Goal: Navigation & Orientation: Find specific page/section

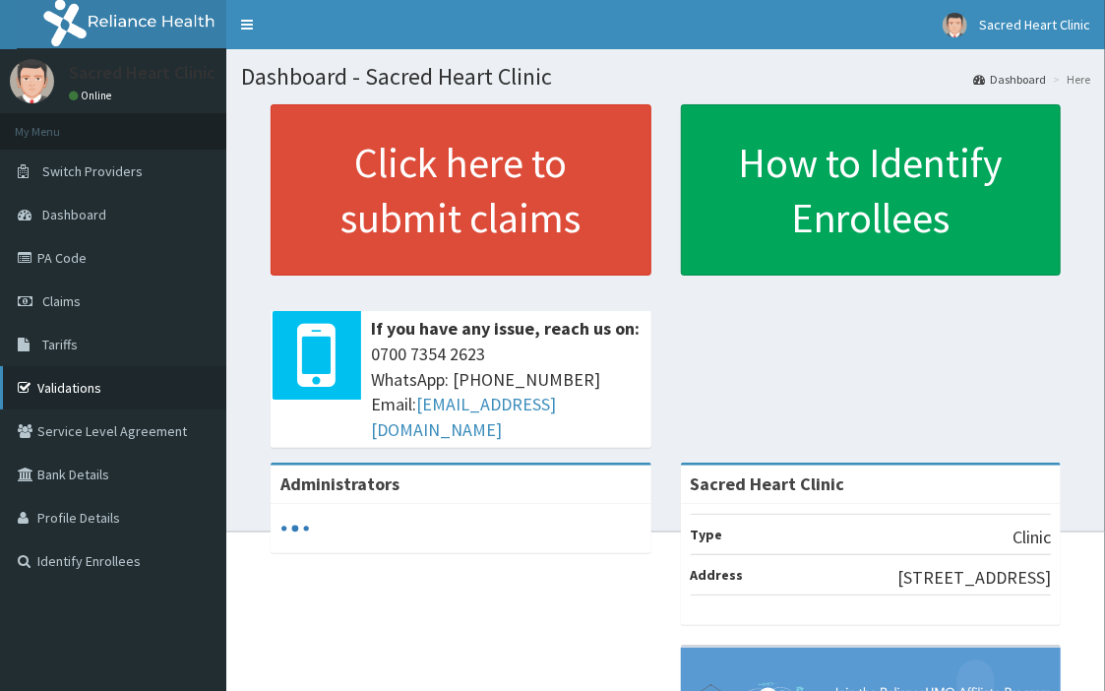
click at [95, 385] on link "Validations" at bounding box center [113, 387] width 226 height 43
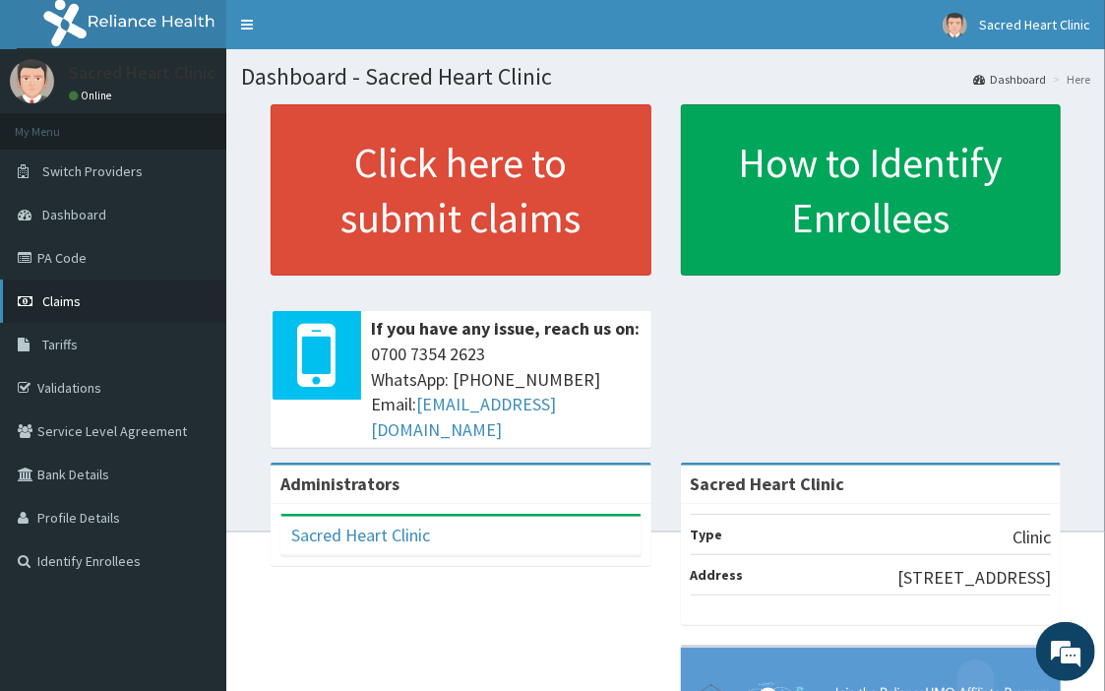
click at [134, 297] on link "Claims" at bounding box center [113, 300] width 226 height 43
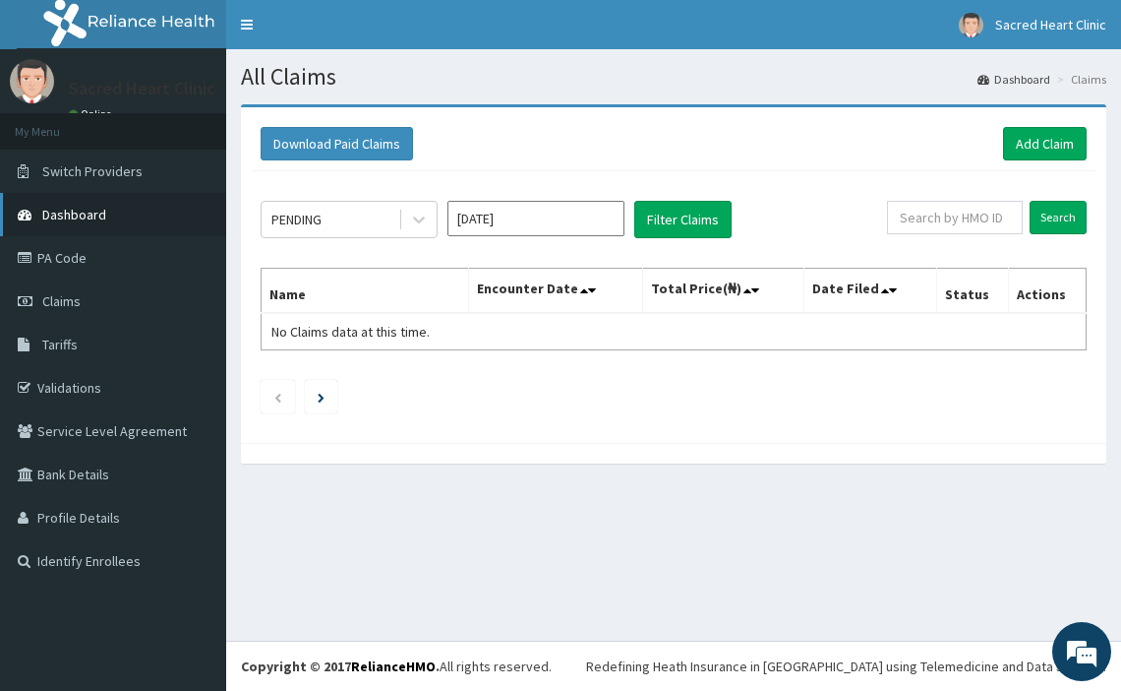
click at [120, 218] on link "Dashboard" at bounding box center [113, 214] width 226 height 43
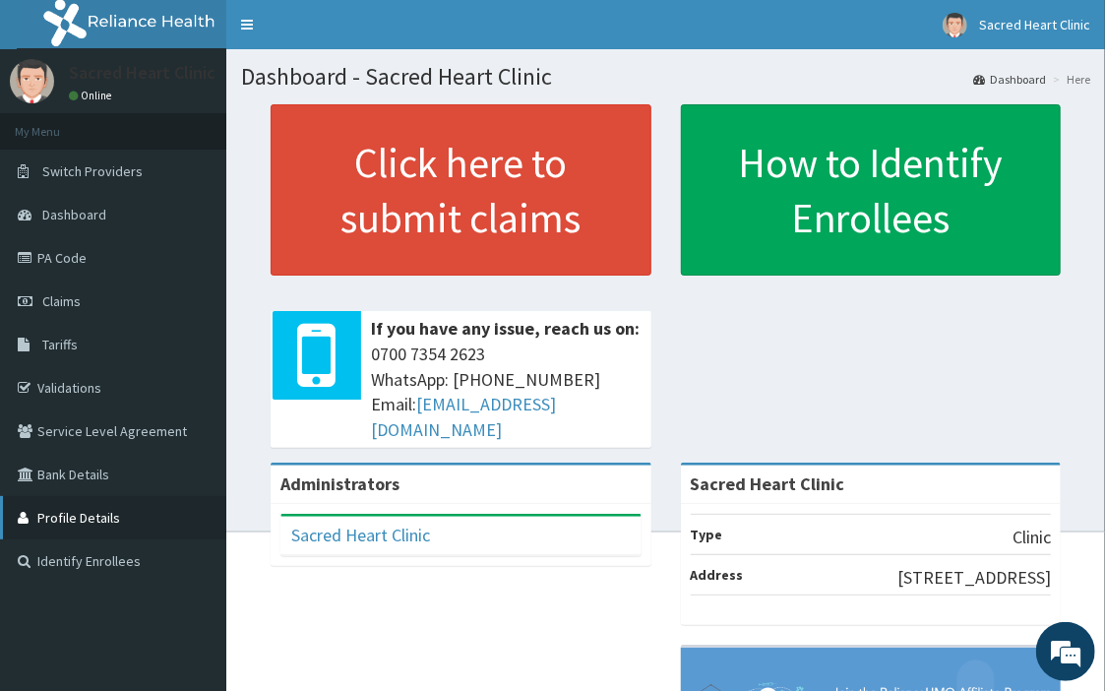
click at [110, 508] on link "Profile Details" at bounding box center [113, 517] width 226 height 43
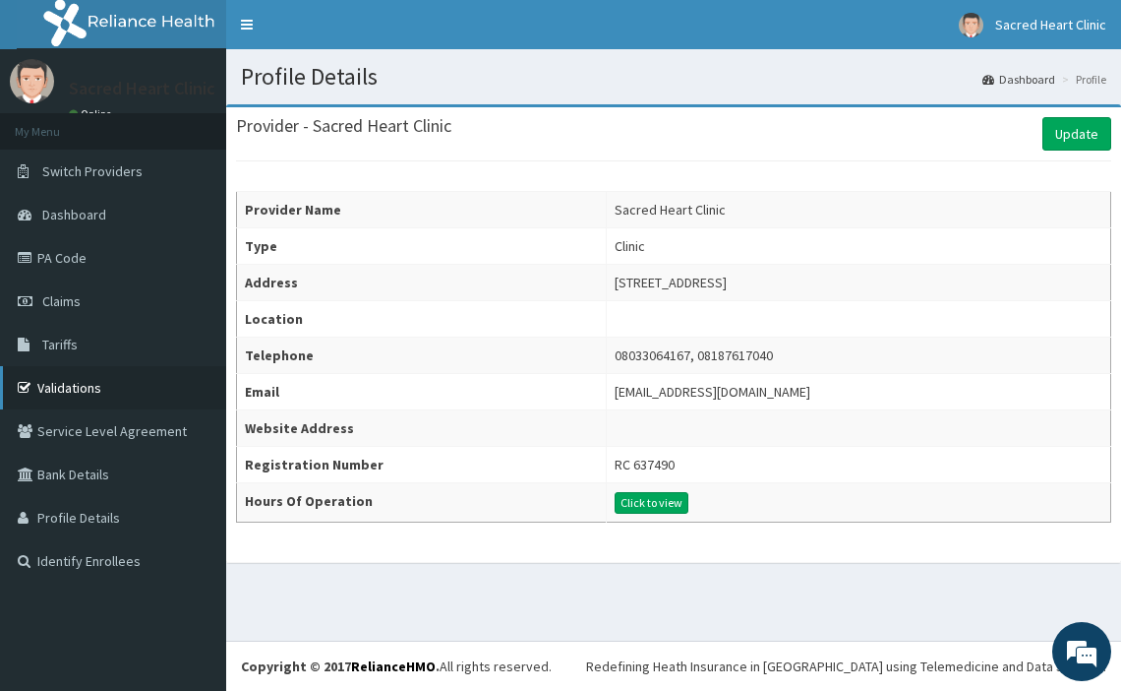
click at [109, 376] on link "Validations" at bounding box center [113, 387] width 226 height 43
